Goal: Task Accomplishment & Management: Complete application form

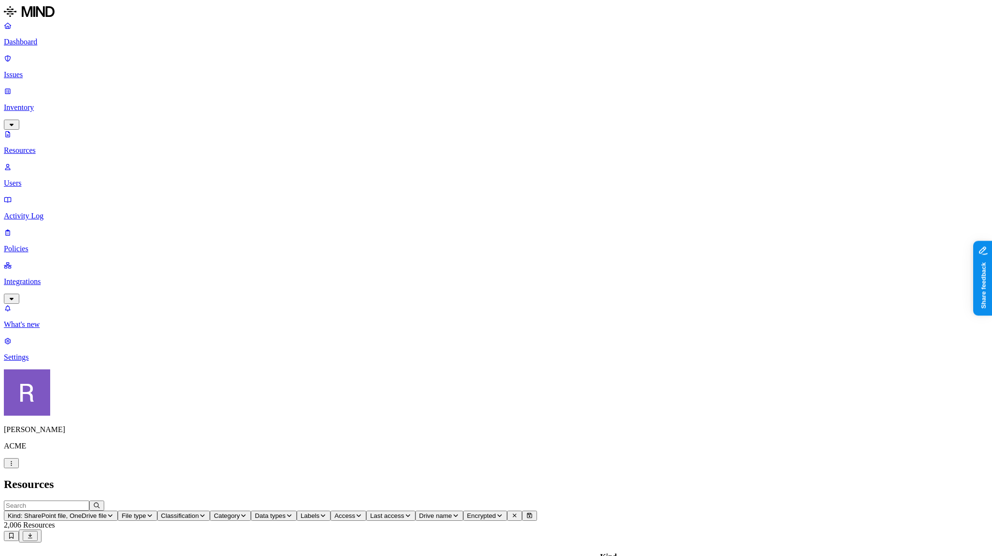
click at [45, 228] on link "Policies" at bounding box center [496, 240] width 984 height 25
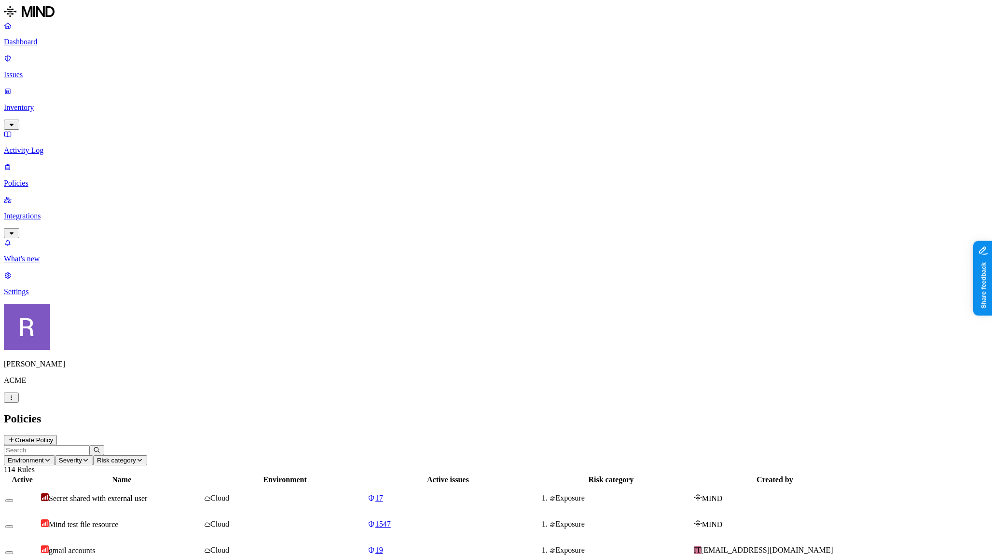
click at [57, 435] on button "Create Policy" at bounding box center [30, 440] width 53 height 10
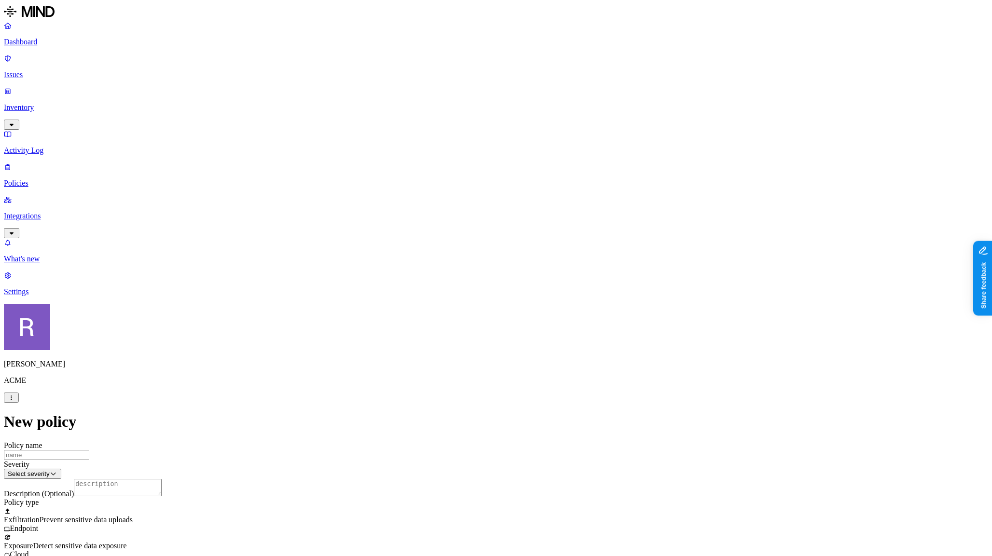
scroll to position [171, 0]
click at [473, 353] on label "Web Category" at bounding box center [458, 347] width 28 height 17
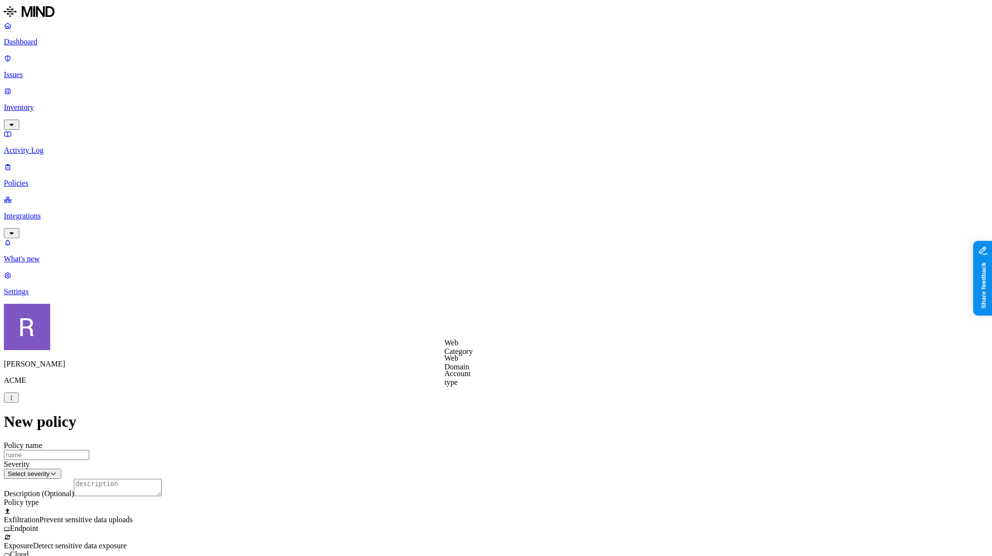
click at [466, 352] on label "Web Category" at bounding box center [458, 347] width 28 height 17
click at [33, 195] on link "Integrations" at bounding box center [496, 215] width 984 height 41
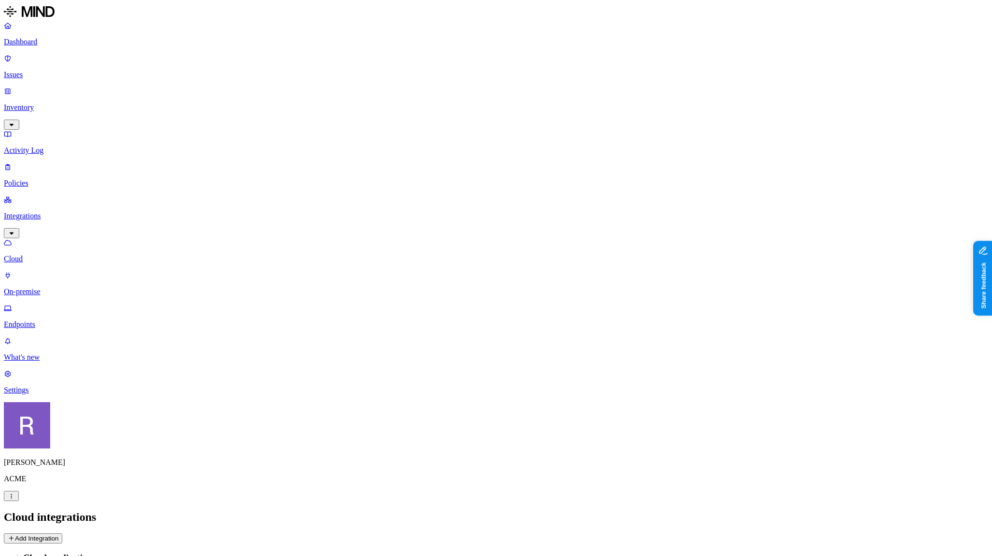
click at [43, 288] on p "On-premise" at bounding box center [496, 292] width 984 height 9
click at [43, 255] on p "Cloud" at bounding box center [496, 259] width 984 height 9
click at [62, 534] on button "Add Integration" at bounding box center [33, 539] width 58 height 10
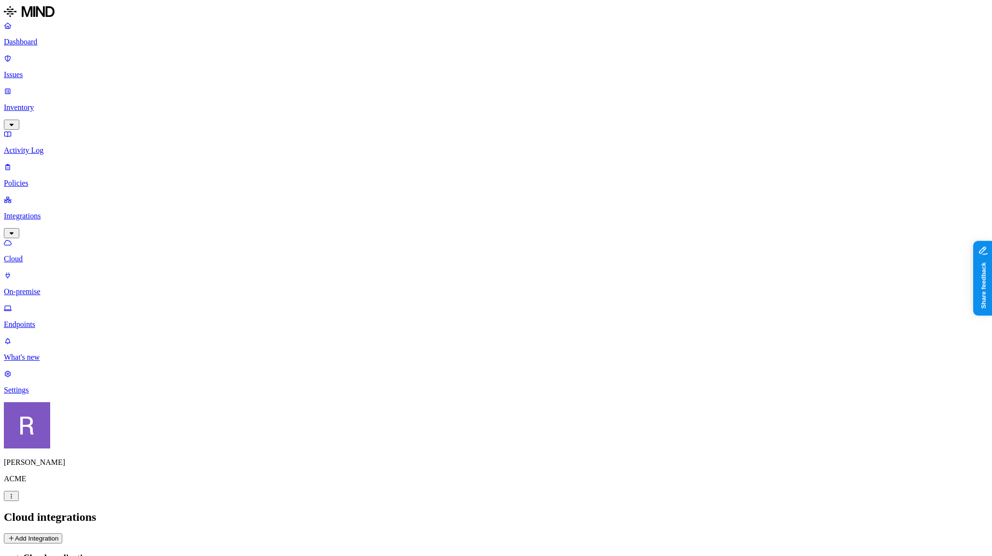
click at [62, 534] on button "Add Integration" at bounding box center [33, 539] width 58 height 10
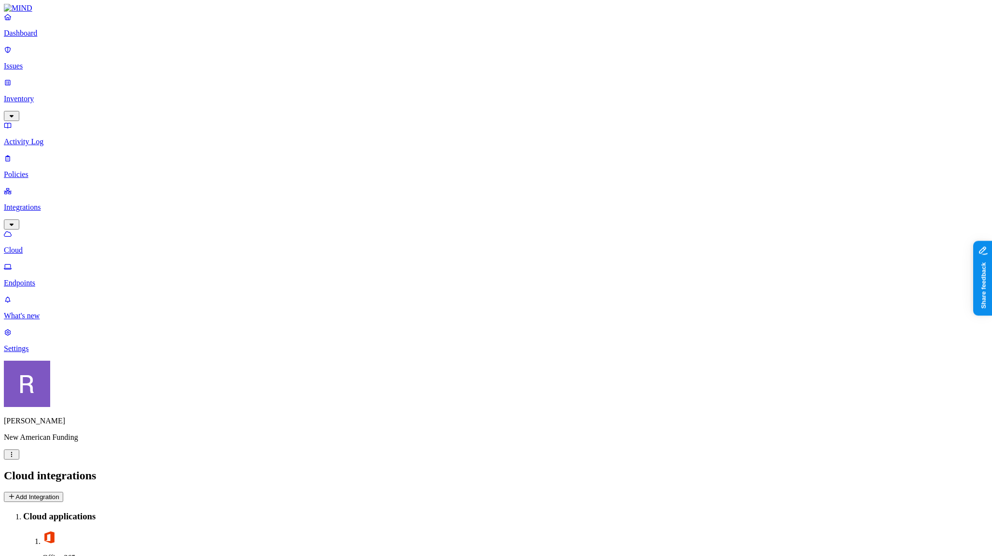
click at [63, 492] on button "Add Integration" at bounding box center [33, 497] width 59 height 10
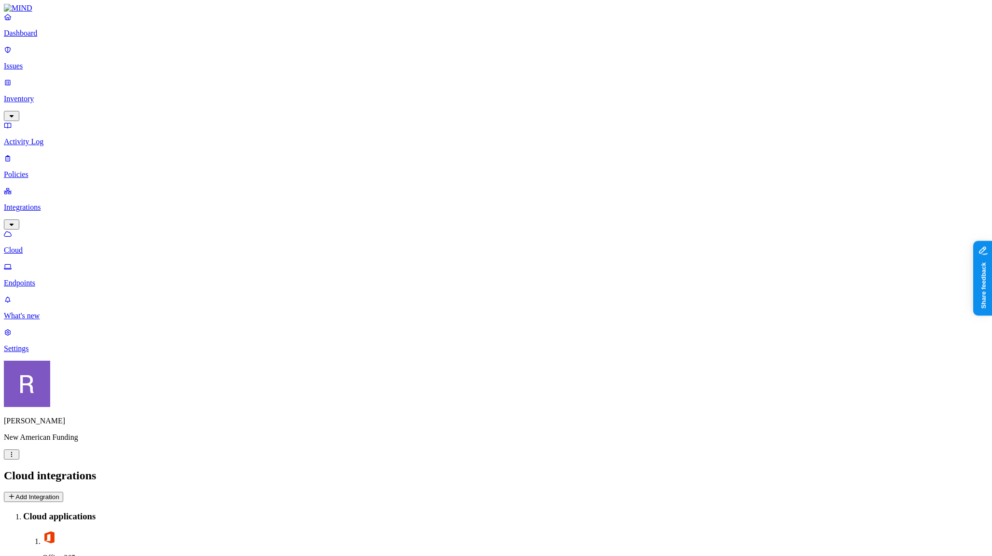
click at [63, 492] on button "Add Integration" at bounding box center [33, 497] width 59 height 10
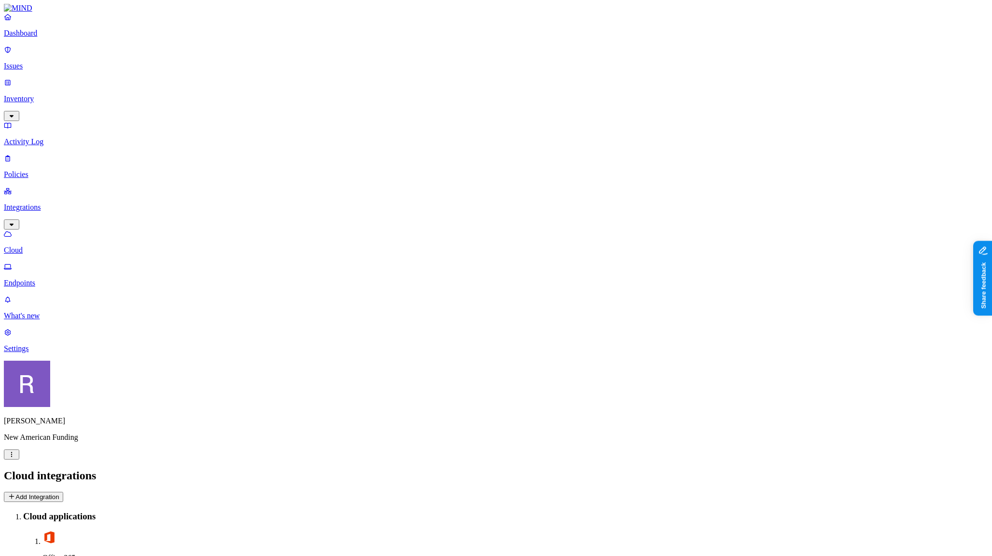
click at [53, 38] on link "Dashboard" at bounding box center [496, 25] width 984 height 25
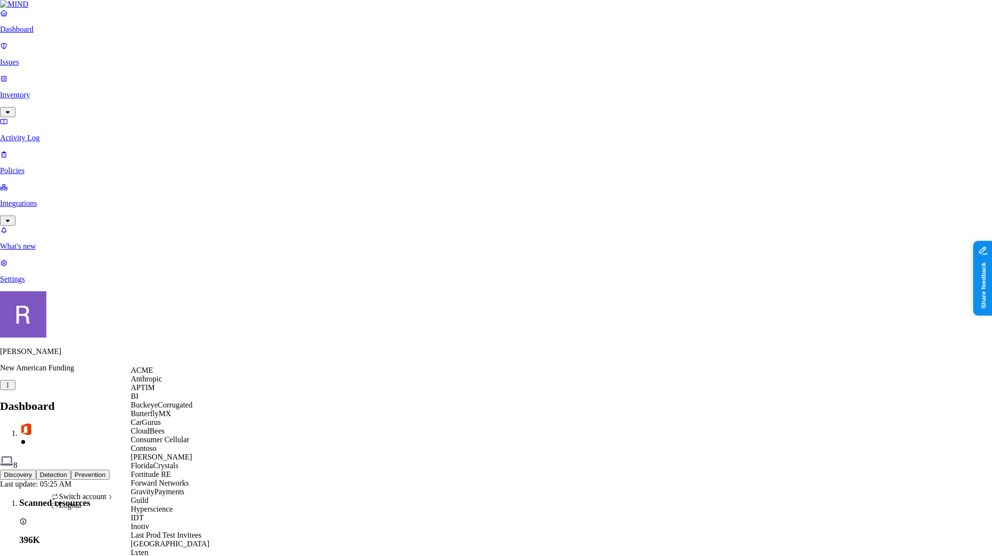
click at [153, 374] on span "ACME" at bounding box center [142, 370] width 22 height 8
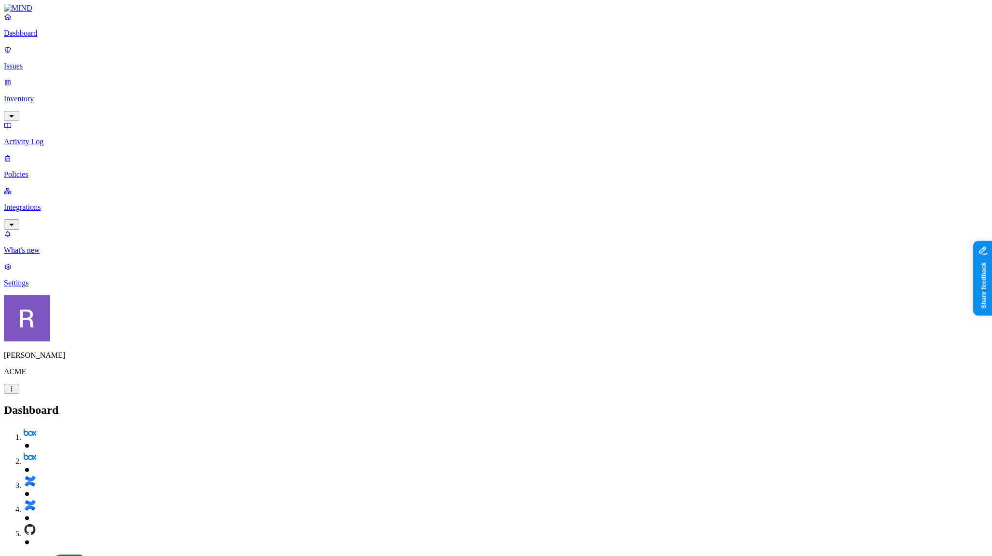
click at [57, 288] on p "Settings" at bounding box center [496, 283] width 984 height 9
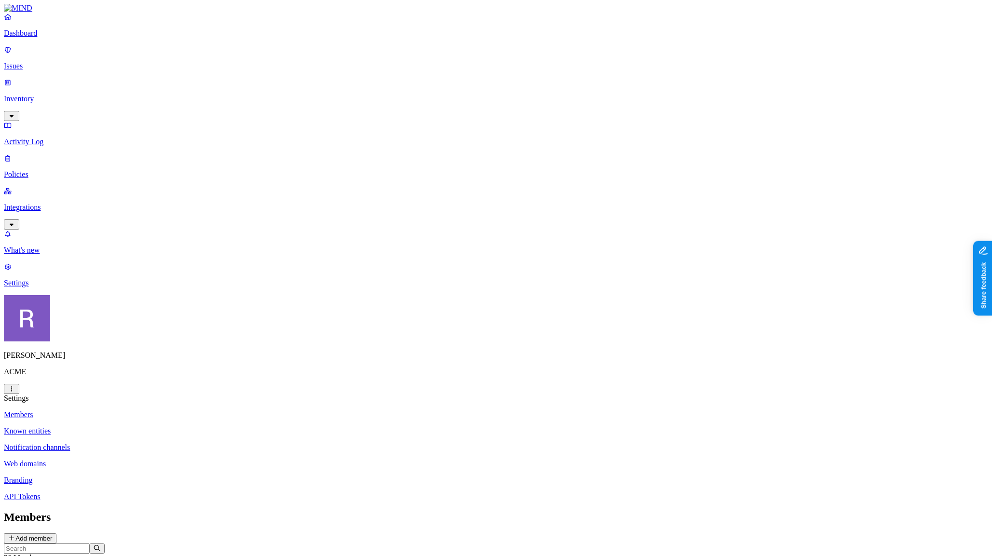
click at [35, 38] on p "Dashboard" at bounding box center [496, 33] width 984 height 9
